Goal: Task Accomplishment & Management: Manage account settings

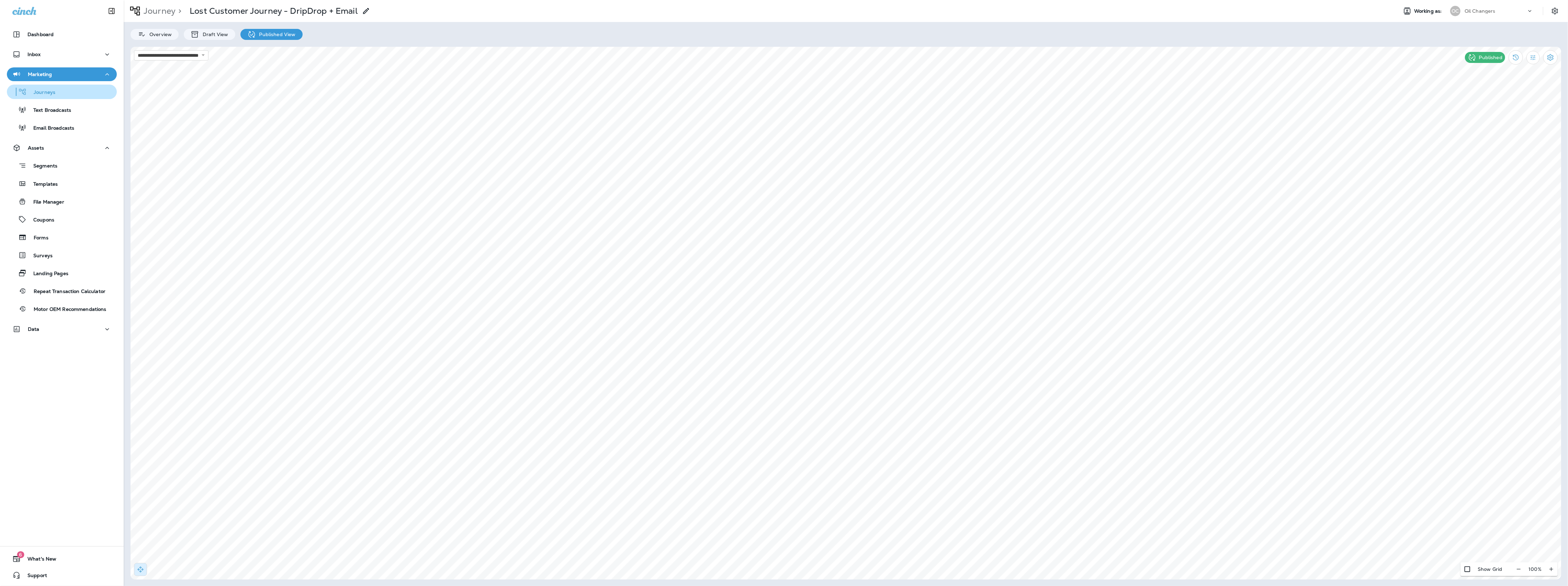
click at [59, 94] on div "Journeys" at bounding box center [62, 91] width 105 height 10
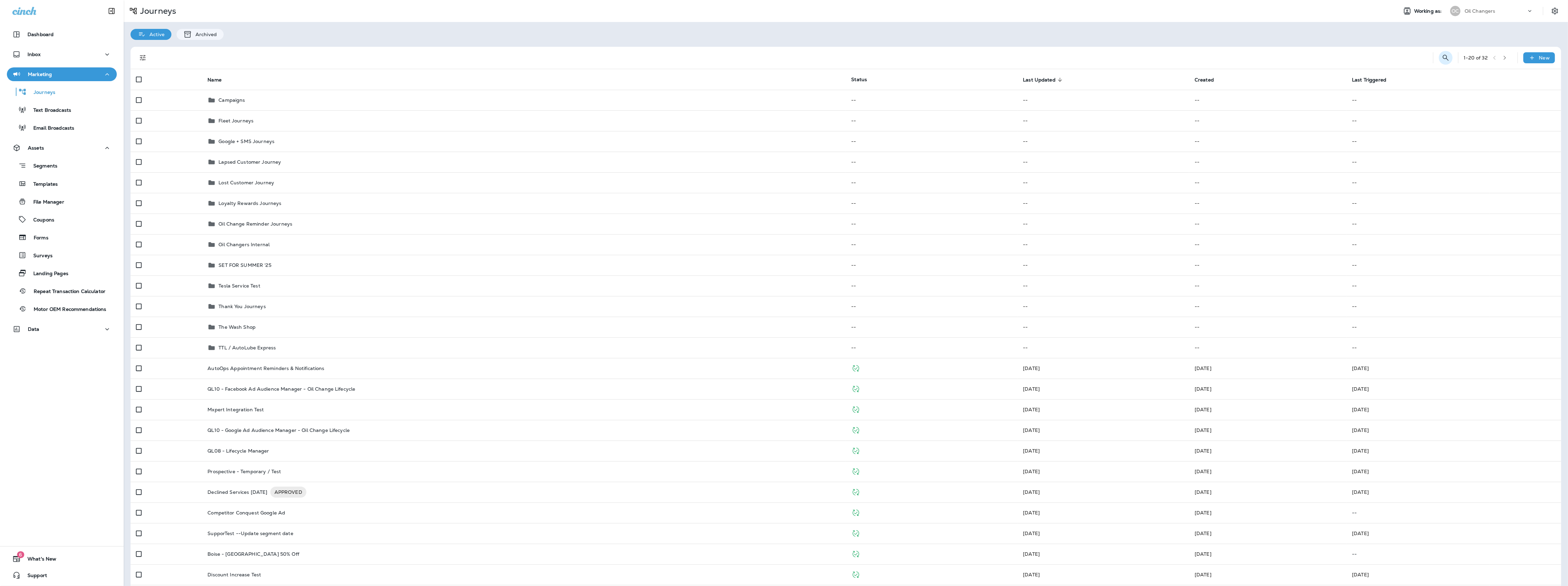
click at [1439, 54] on button "Search Journeys" at bounding box center [1446, 58] width 14 height 14
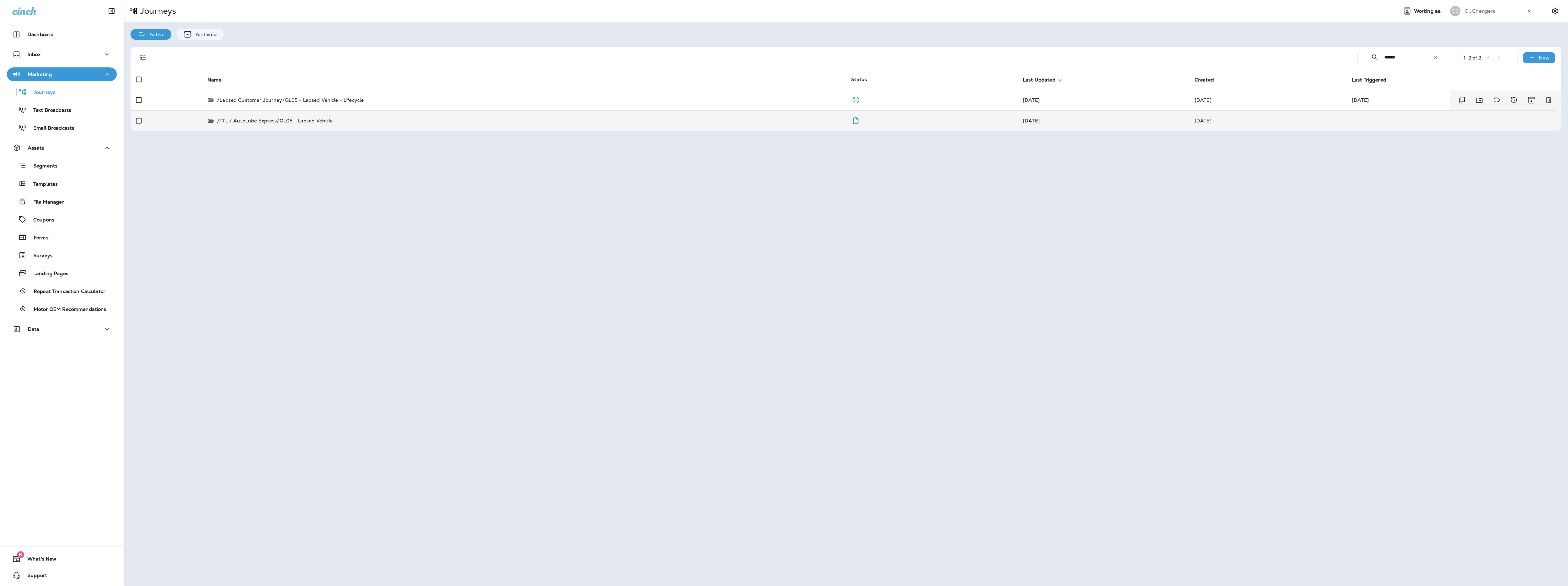
type input "******"
click at [473, 115] on td "/TTL / AutoLube Express/QL05 - Lapsed Vehicle" at bounding box center [523, 121] width 643 height 21
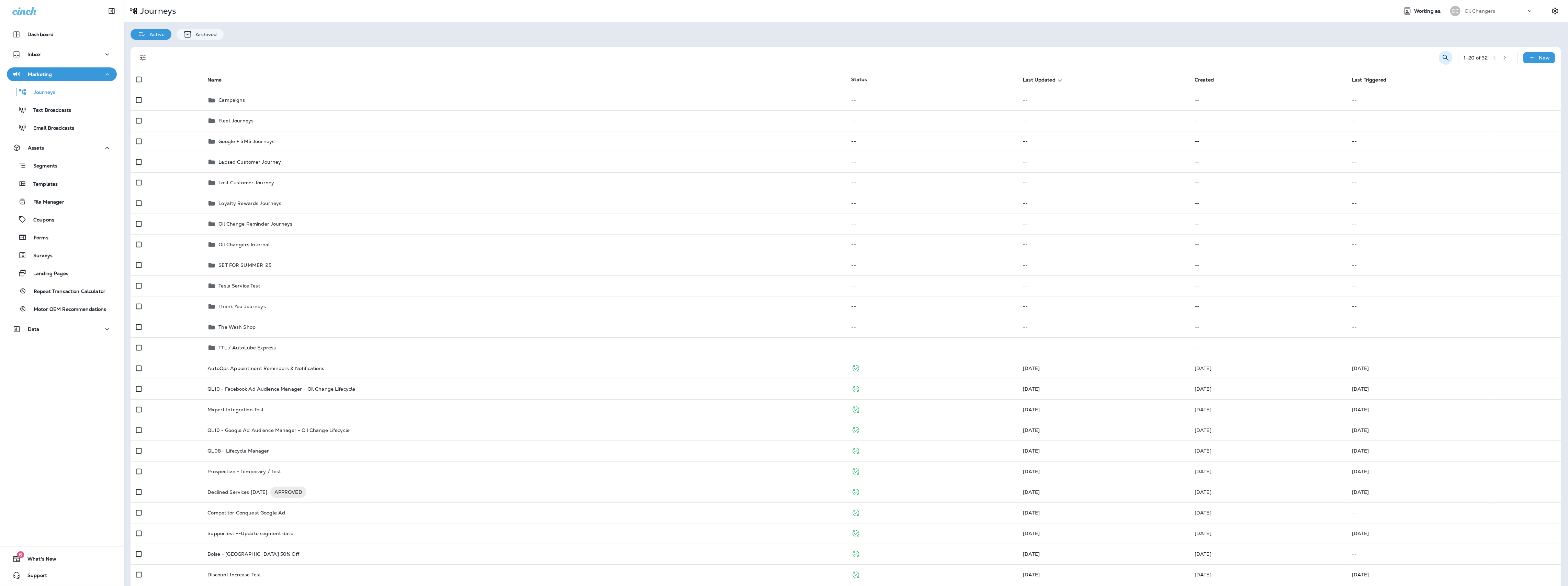
click at [1451, 57] on button "Search Journeys" at bounding box center [1446, 58] width 14 height 14
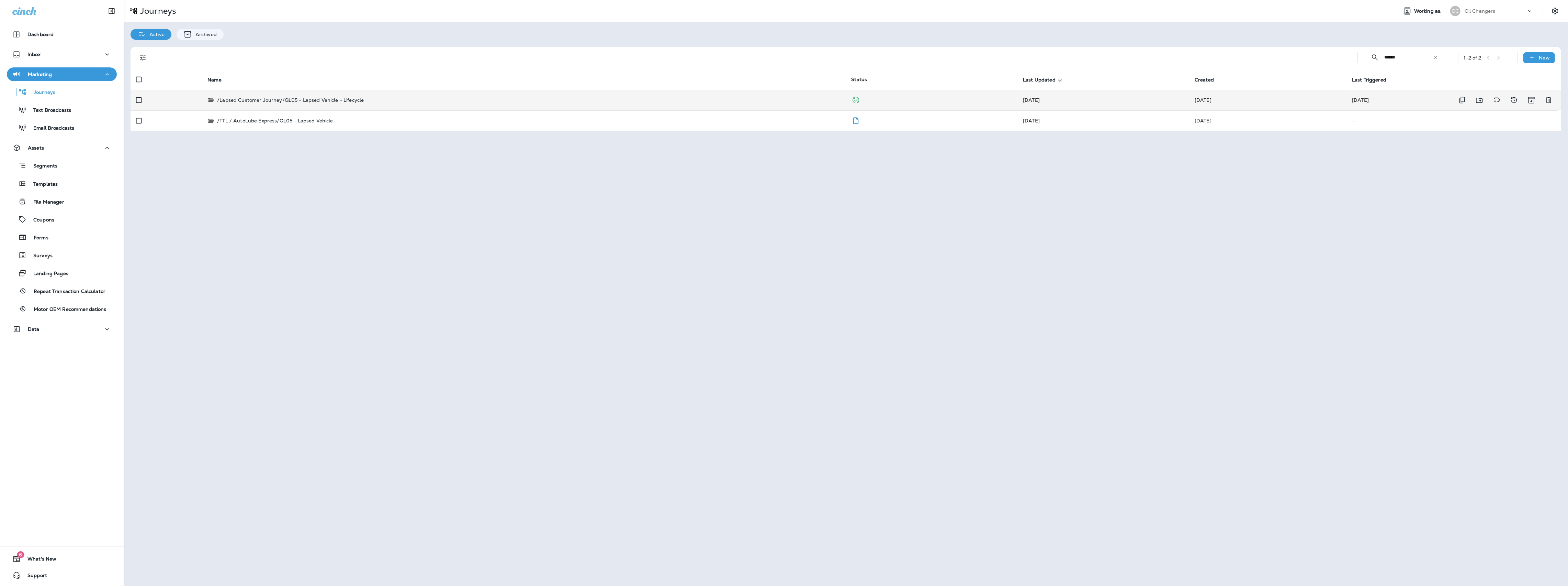
type input "******"
click at [348, 103] on p "/Lapsed Customer Journey/QL05 - Lapsed Vehicle - Lifecycle" at bounding box center [290, 100] width 147 height 7
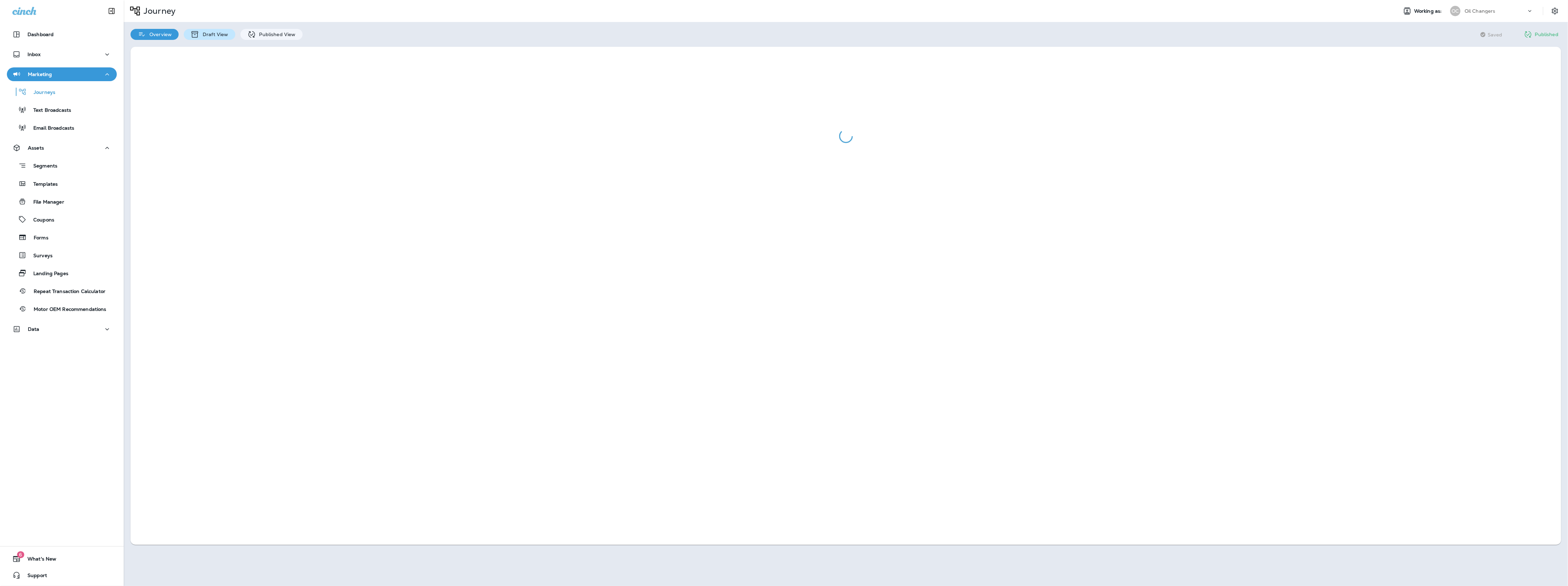
click at [212, 38] on div "Draft View" at bounding box center [209, 34] width 51 height 11
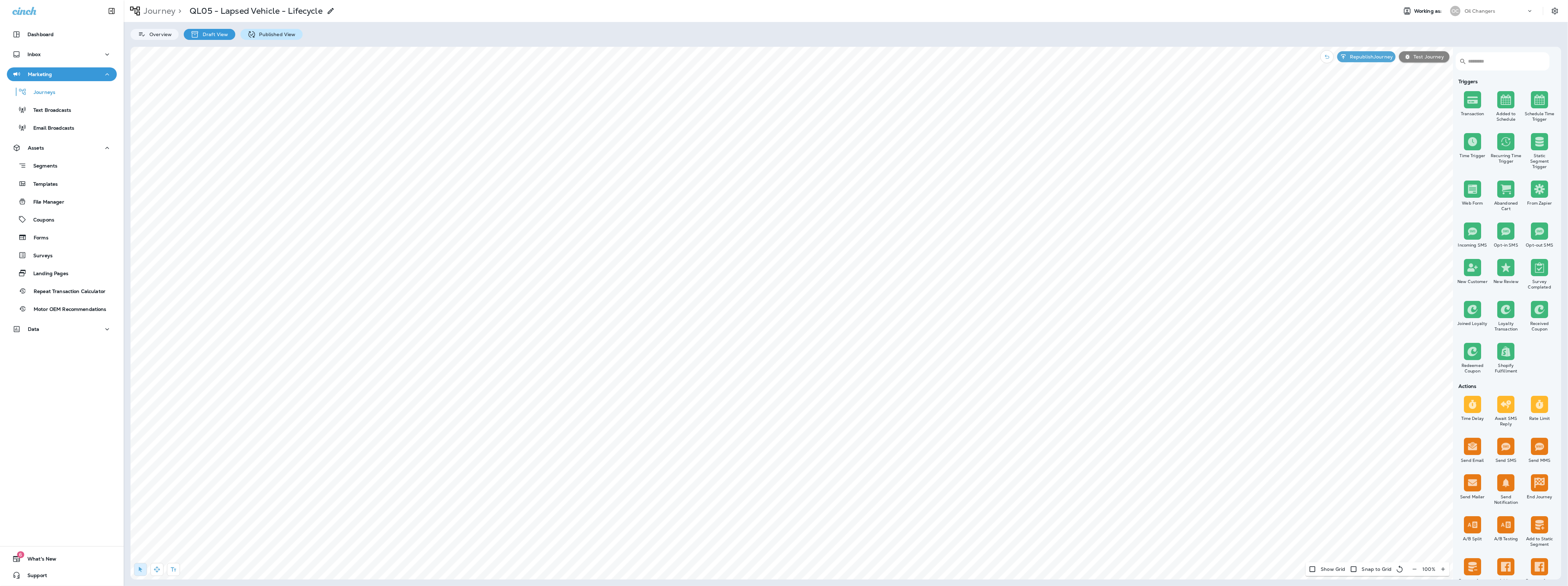
click at [292, 34] on p "Published View" at bounding box center [275, 34] width 40 height 5
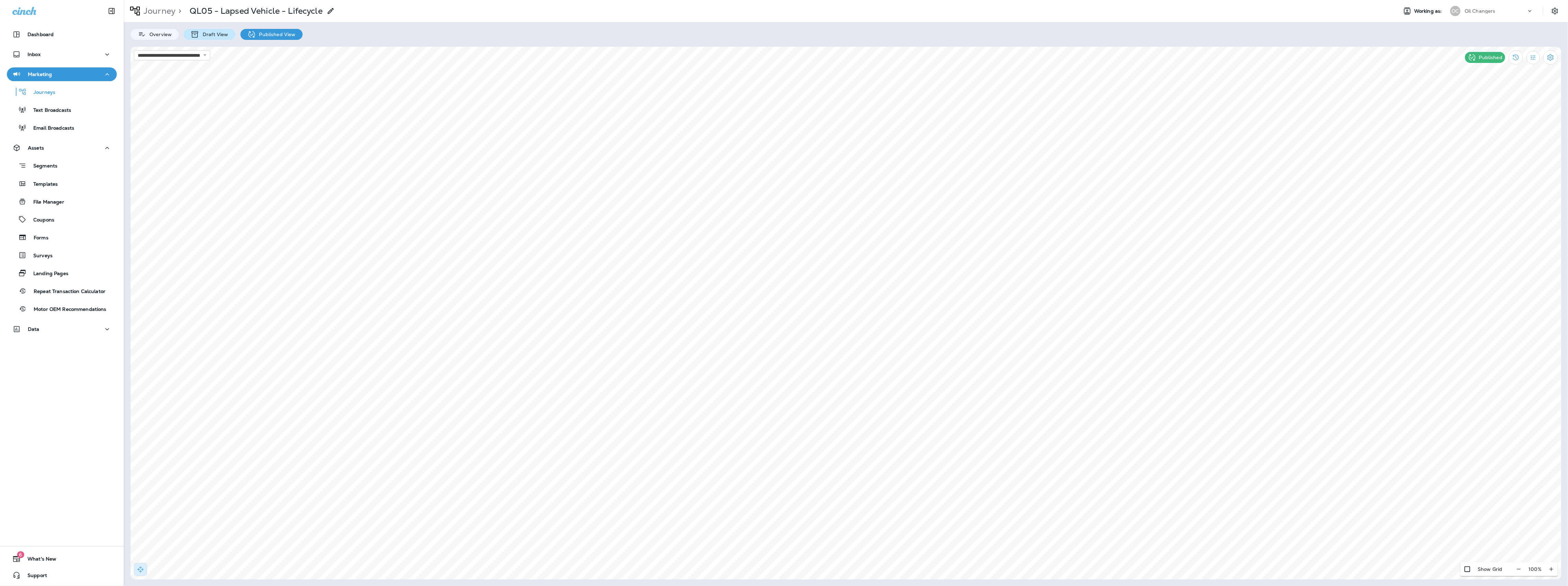
click at [222, 37] on p "Draft View" at bounding box center [213, 34] width 29 height 5
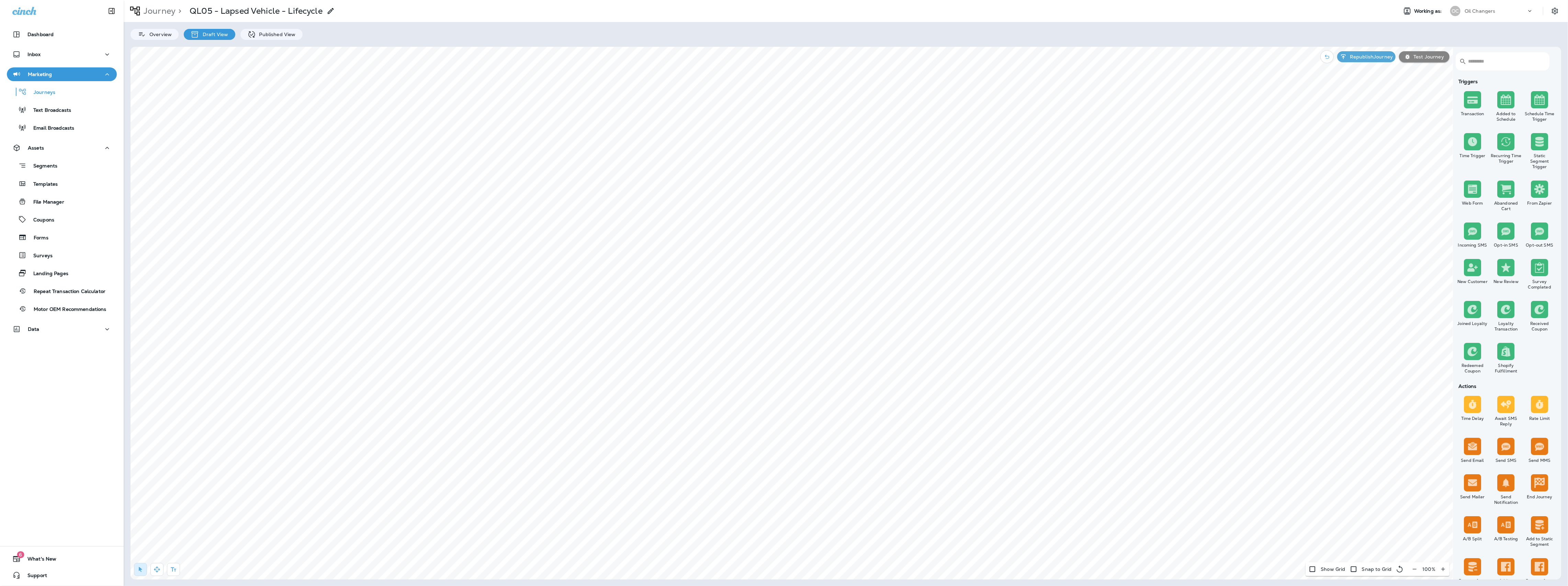
click at [1499, 65] on input "text" at bounding box center [1505, 62] width 74 height 18
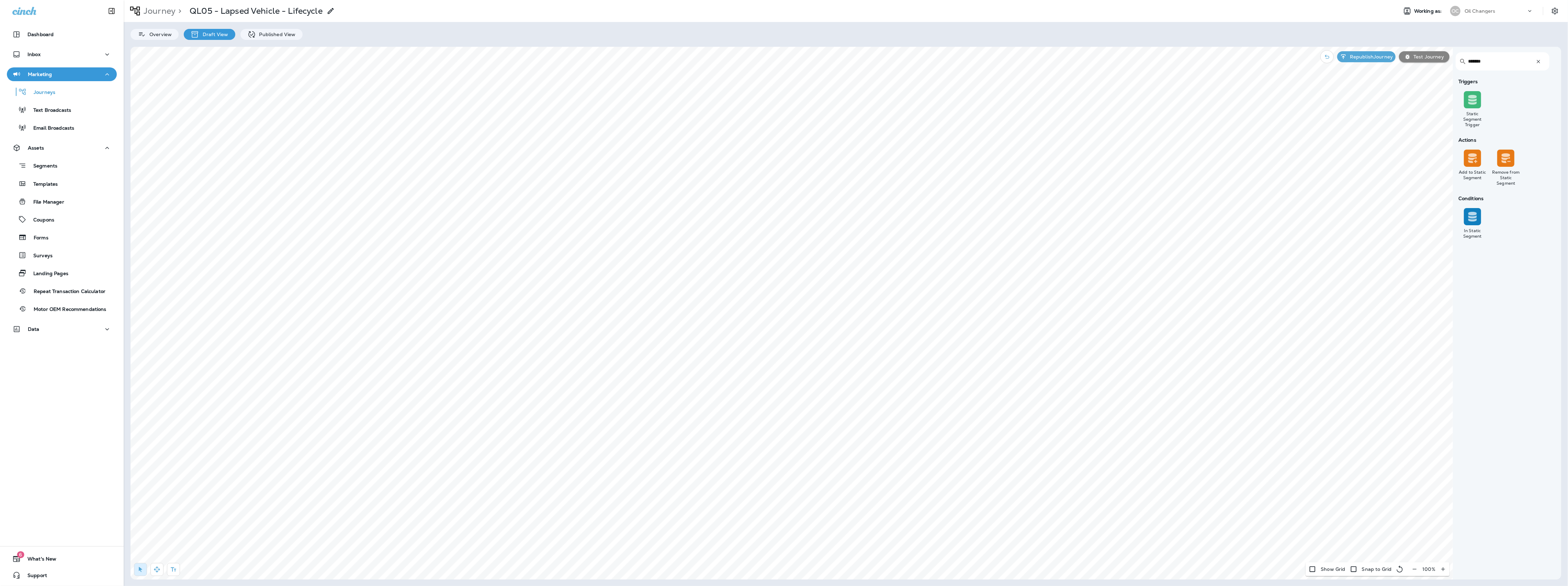
type input "*******"
click at [818, 216] on input "text" at bounding box center [805, 217] width 81 height 12
click at [824, 272] on span "Lapsed Mail [DATE] Test" at bounding box center [797, 274] width 58 height 5
type input "**********"
click at [862, 288] on span "Apply" at bounding box center [861, 288] width 12 height 5
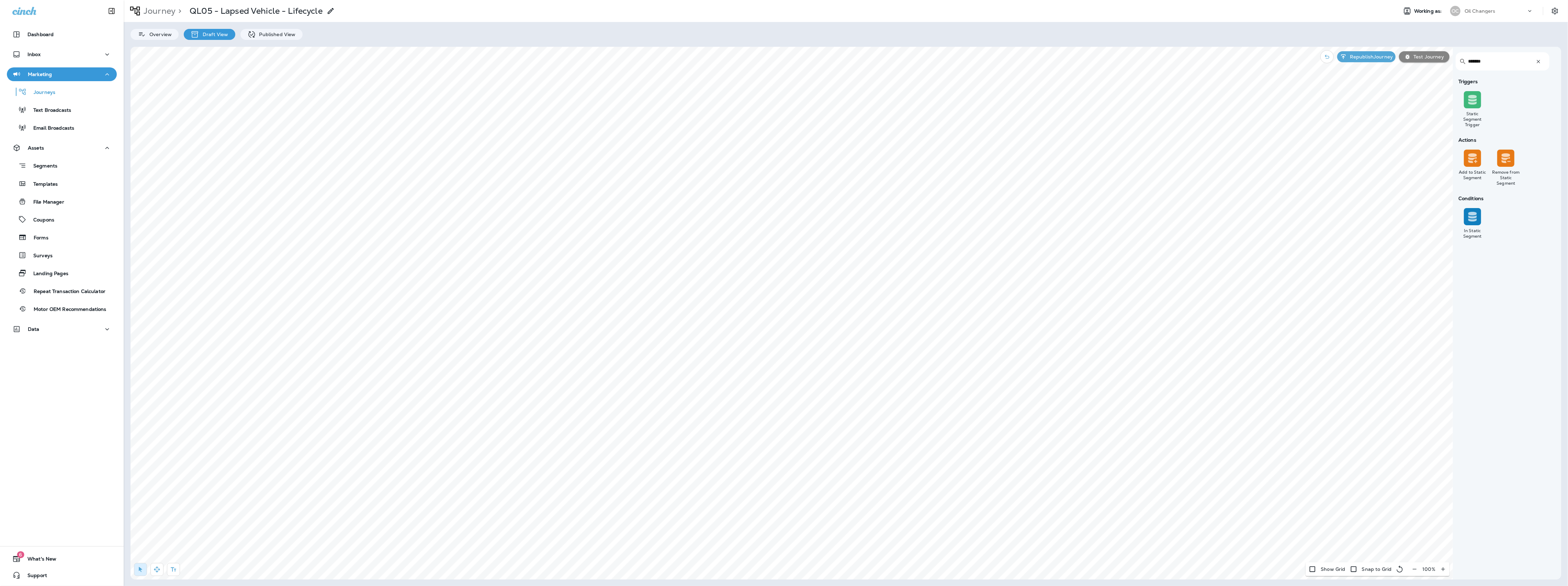
drag, startPoint x: 1363, startPoint y: 54, endPoint x: 1362, endPoint y: 61, distance: 7.1
click at [1363, 54] on p "Republish Journey" at bounding box center [1370, 57] width 46 height 5
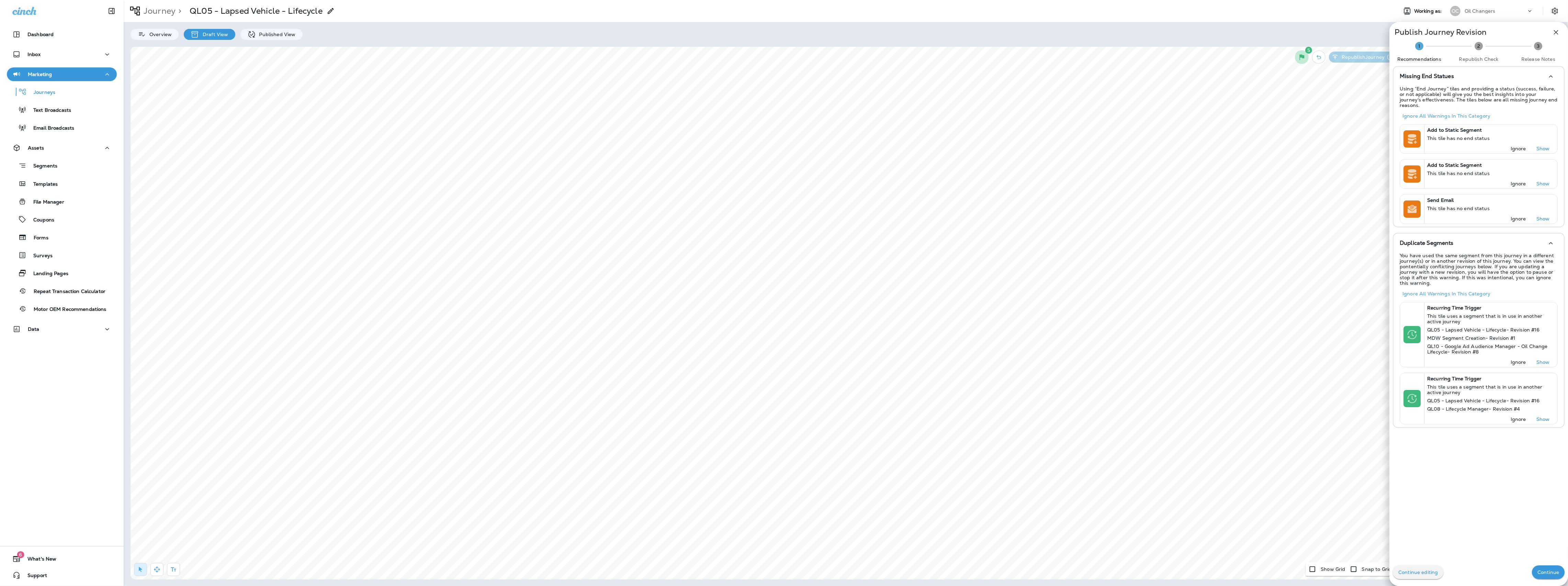
click at [1553, 569] on p "Continue" at bounding box center [1549, 571] width 22 height 5
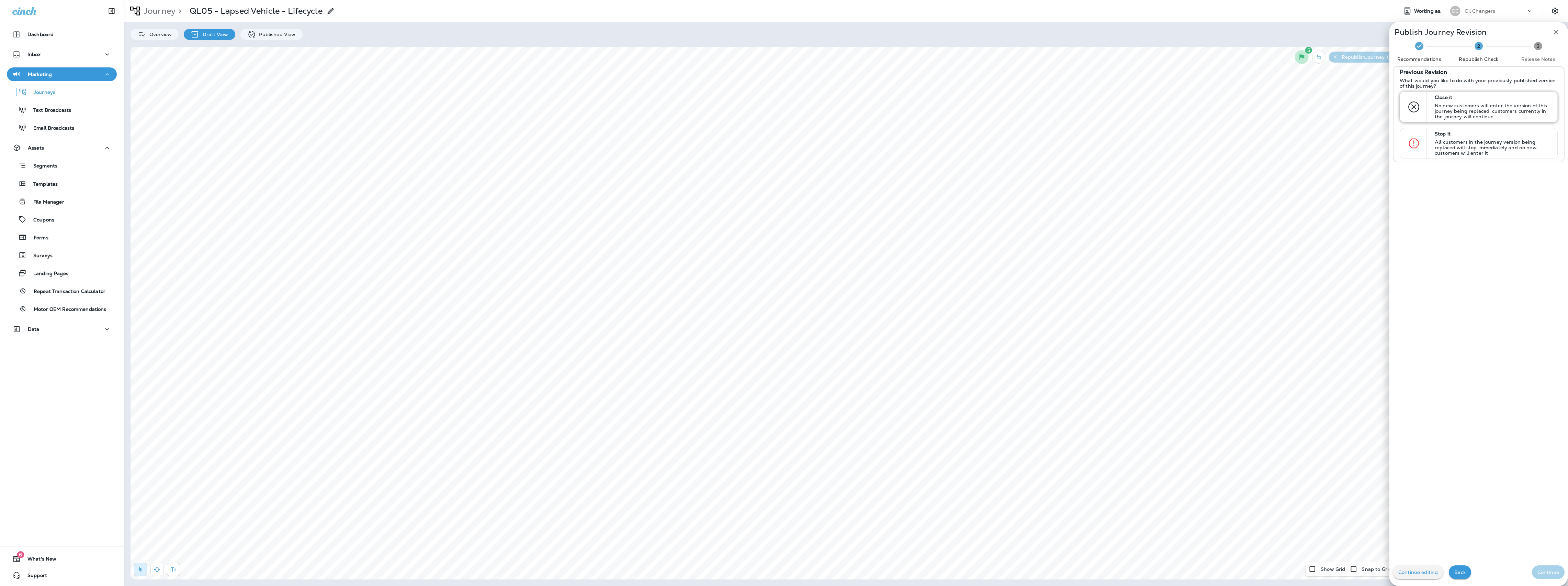
click at [1478, 105] on p "No new customers will enter the version of this journey being replaced, custome…" at bounding box center [1493, 111] width 116 height 16
click at [1547, 568] on button "Continue" at bounding box center [1549, 572] width 33 height 14
click at [1547, 568] on button "Publish" at bounding box center [1550, 572] width 29 height 14
